Goal: Task Accomplishment & Management: Complete application form

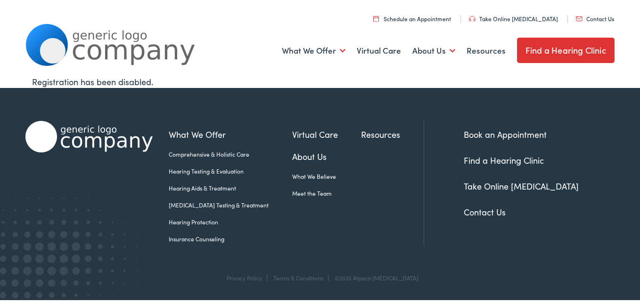
click at [596, 20] on link "Contact Us" at bounding box center [595, 19] width 38 height 8
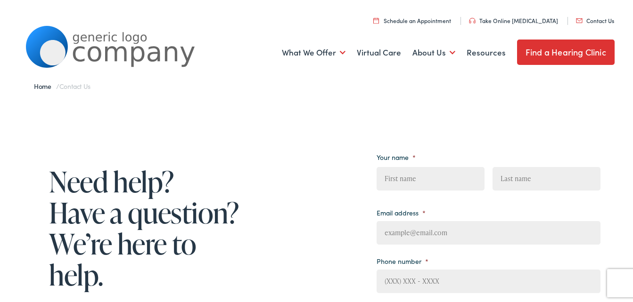
click at [396, 179] on input "First" at bounding box center [430, 177] width 108 height 24
type input "Tina"
click at [518, 176] on input "Last" at bounding box center [546, 177] width 108 height 24
type input "Parisi"
type input "Carmine41880@yahoo.com"
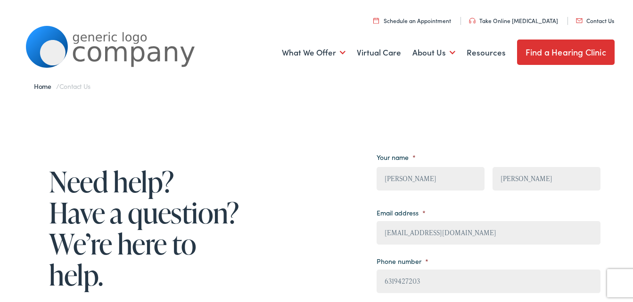
type input "(631) 942-7203"
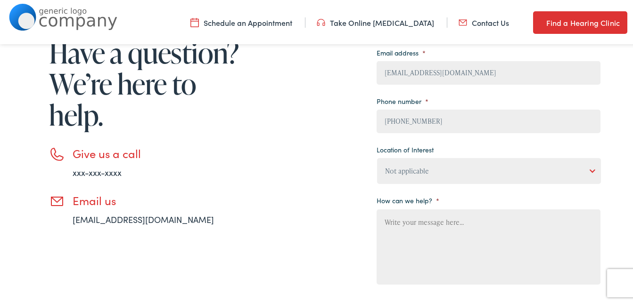
scroll to position [157, 0]
click at [458, 168] on select "Not applicable Estes Audiology, Seguin Estes Audiology, San Antonio Estes Audio…" at bounding box center [489, 169] width 224 height 26
click at [377, 156] on select "Not applicable Estes Audiology, Seguin Estes Audiology, San Antonio Estes Audio…" at bounding box center [489, 169] width 224 height 26
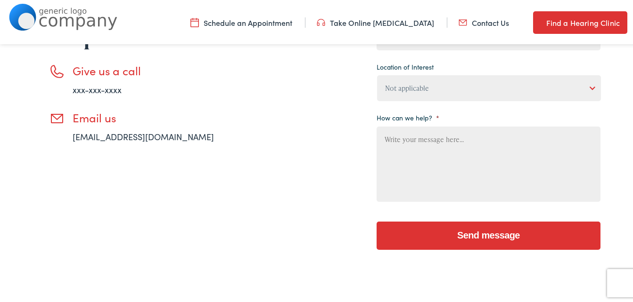
scroll to position [246, 0]
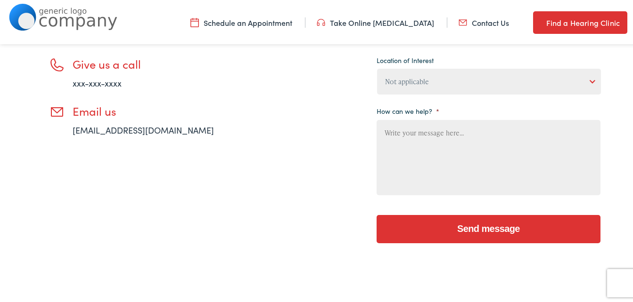
click at [547, 82] on select "Not applicable Estes Audiology, Seguin Estes Audiology, San Antonio Estes Audio…" at bounding box center [489, 80] width 224 height 26
click at [377, 67] on select "Not applicable Estes Audiology, Seguin Estes Audiology, San Antonio Estes Audio…" at bounding box center [489, 80] width 224 height 26
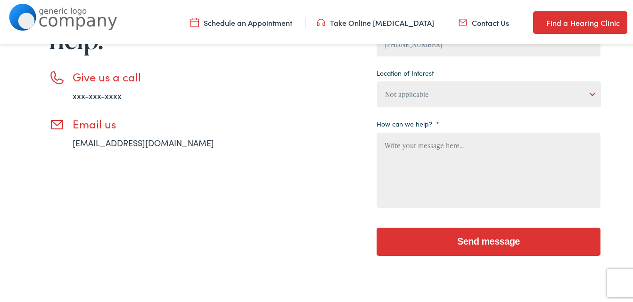
scroll to position [233, 0]
click at [542, 102] on select "Not applicable Estes Audiology, Seguin Estes Audiology, San Antonio Estes Audio…" at bounding box center [489, 93] width 224 height 26
select select "Not applicable"
click at [377, 80] on select "Not applicable Estes Audiology, Seguin Estes Audiology, San Antonio Estes Audio…" at bounding box center [489, 93] width 224 height 26
click at [495, 147] on textarea "How can we help? *" at bounding box center [488, 168] width 224 height 75
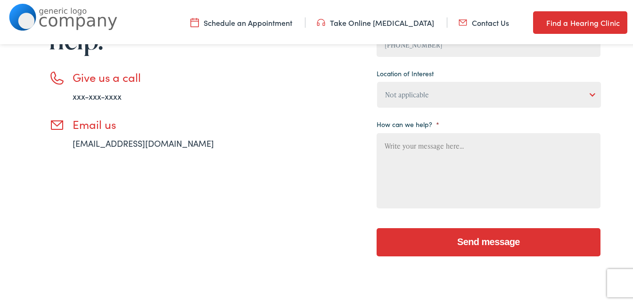
drag, startPoint x: 495, startPoint y: 147, endPoint x: 442, endPoint y: 163, distance: 55.1
click at [442, 163] on textarea "How can we help? *" at bounding box center [488, 168] width 224 height 75
paste textarea "Saint Patrick's Church Smithtown Family Fall Festival Good morning, My name is …"
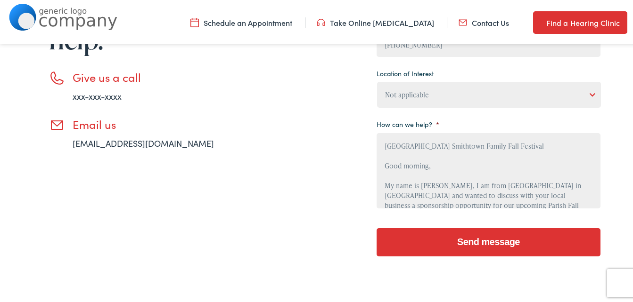
scroll to position [170, 0]
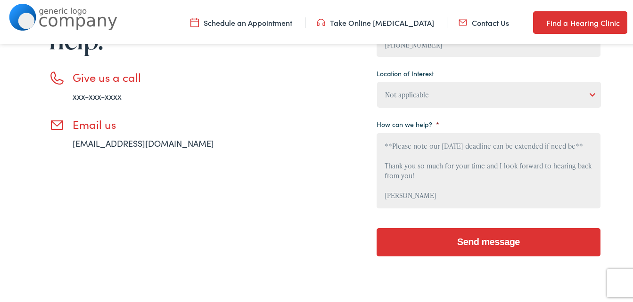
type textarea "Saint Patrick's Church Smithtown Family Fall Festival Good morning, My name is …"
click at [468, 238] on input "Send message" at bounding box center [488, 241] width 224 height 28
click at [457, 238] on input "Send message" at bounding box center [488, 241] width 224 height 28
